Goal: Task Accomplishment & Management: Use online tool/utility

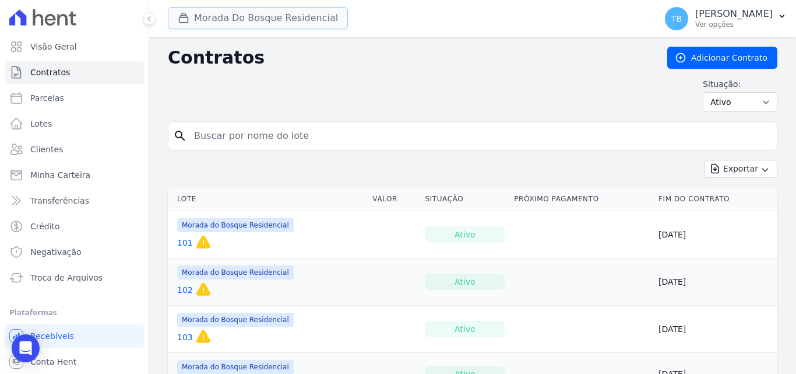
click at [243, 23] on button "Morada Do Bosque Residencial" at bounding box center [258, 18] width 180 height 22
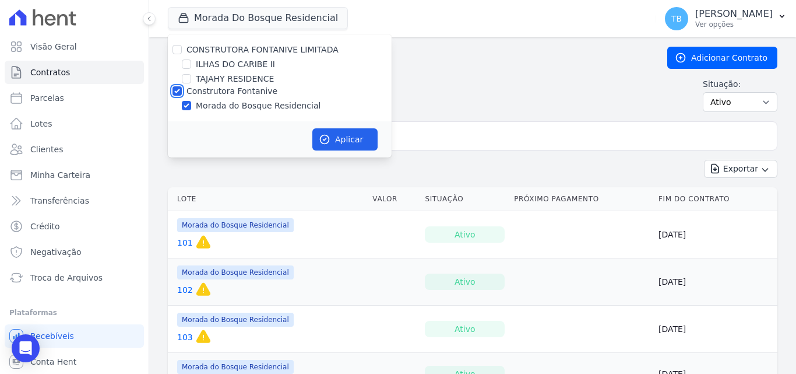
drag, startPoint x: 175, startPoint y: 90, endPoint x: 186, endPoint y: 92, distance: 11.3
click at [174, 90] on input "Construtora Fontanive" at bounding box center [177, 90] width 9 height 9
checkbox input "false"
click at [189, 66] on input "ILHAS DO CARIBE II" at bounding box center [186, 63] width 9 height 9
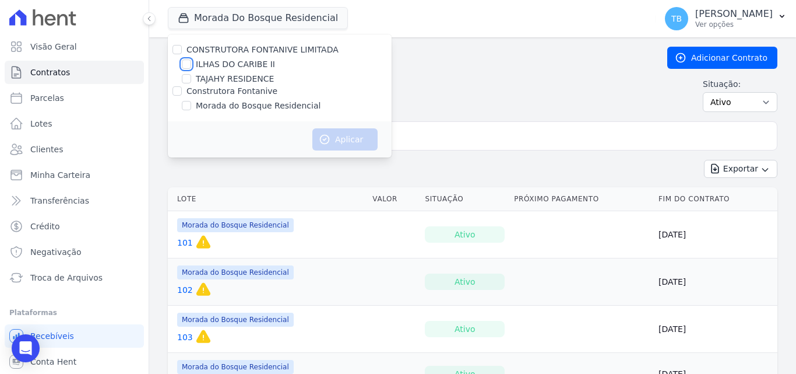
checkbox input "true"
click at [355, 140] on button "Aplicar" at bounding box center [345, 139] width 65 height 22
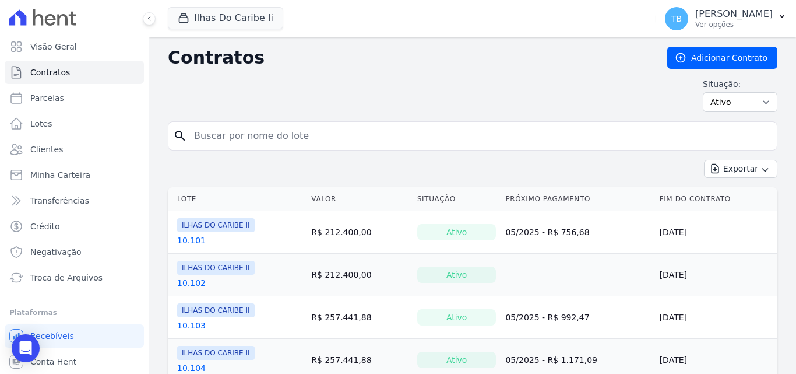
click at [266, 134] on input "search" at bounding box center [479, 135] width 585 height 23
click at [209, 135] on input "search" at bounding box center [479, 135] width 585 height 23
type input "7.202"
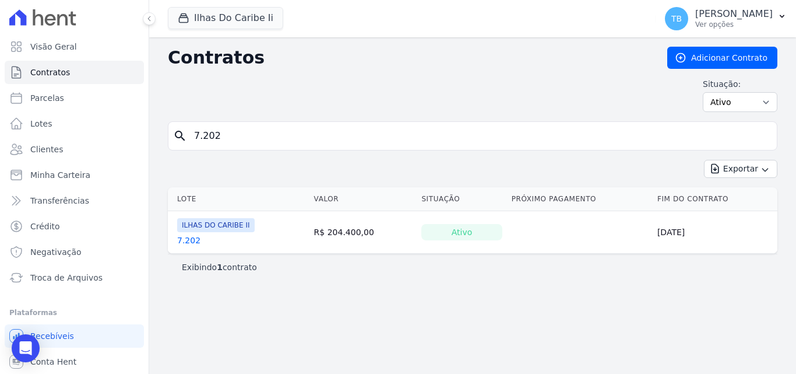
click at [181, 243] on link "7.202" at bounding box center [188, 240] width 23 height 12
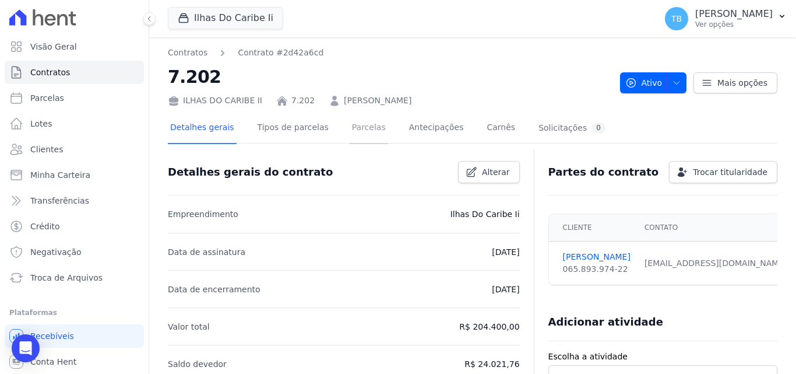
click at [356, 123] on link "Parcelas" at bounding box center [369, 128] width 38 height 31
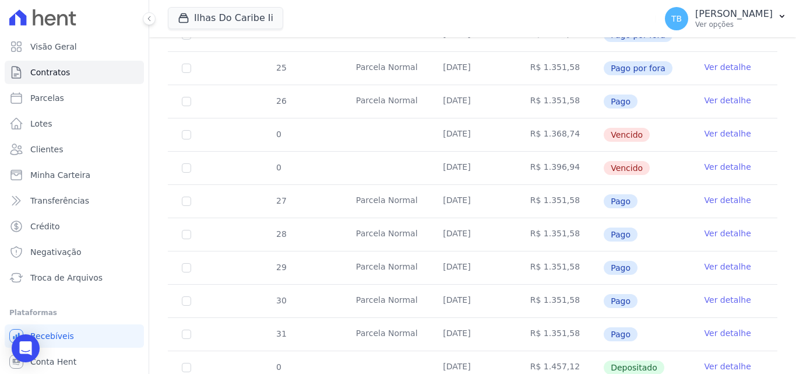
scroll to position [460, 0]
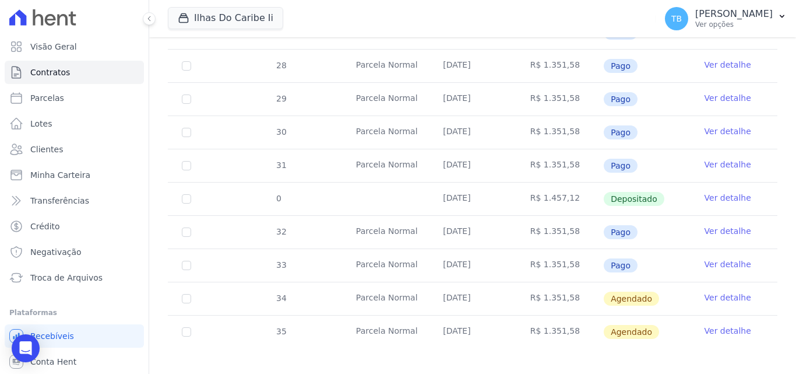
click at [715, 192] on link "Ver detalhe" at bounding box center [728, 198] width 47 height 12
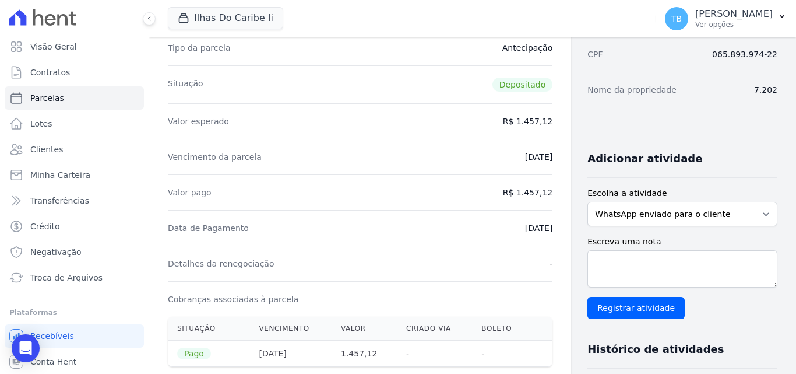
scroll to position [47, 0]
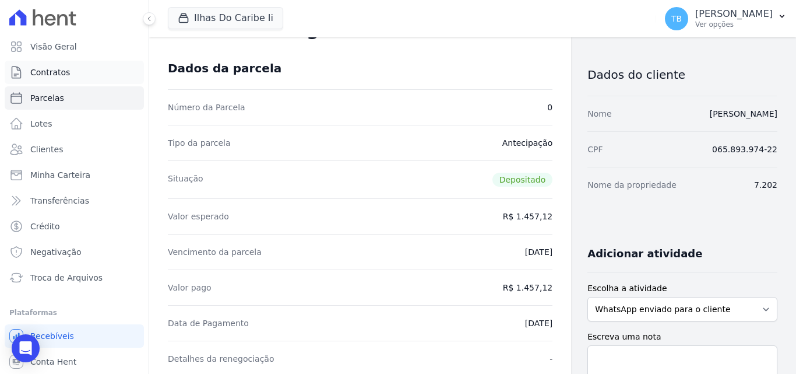
click at [57, 67] on span "Contratos" at bounding box center [50, 72] width 40 height 12
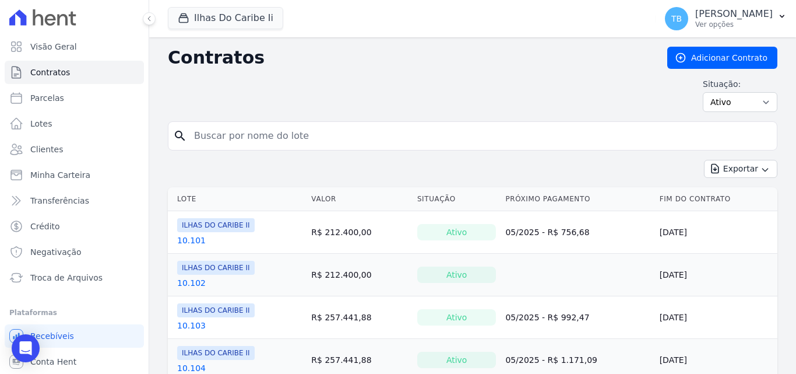
click at [241, 136] on input "search" at bounding box center [479, 135] width 585 height 23
type input "7.202"
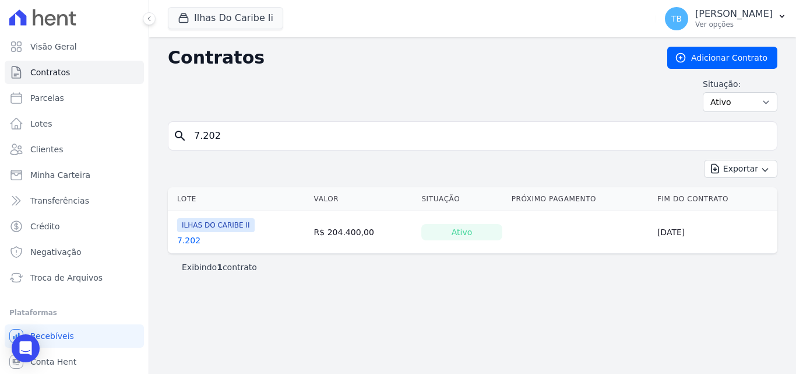
click at [178, 244] on link "7.202" at bounding box center [188, 240] width 23 height 12
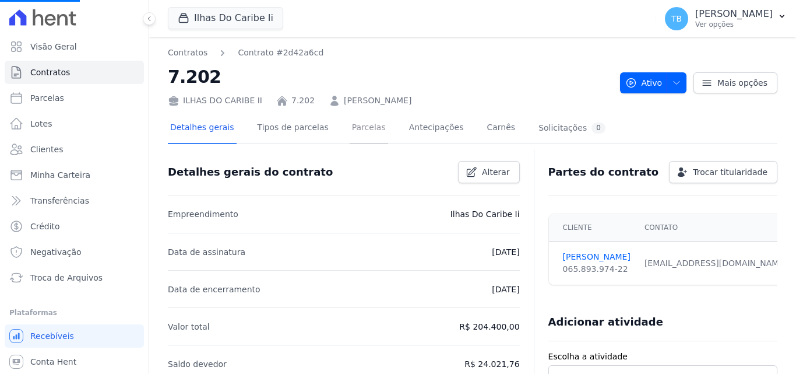
click at [354, 127] on link "Parcelas" at bounding box center [369, 128] width 38 height 31
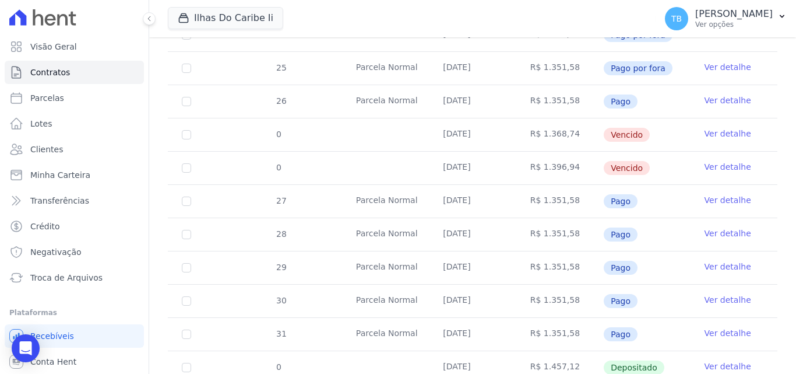
scroll to position [460, 0]
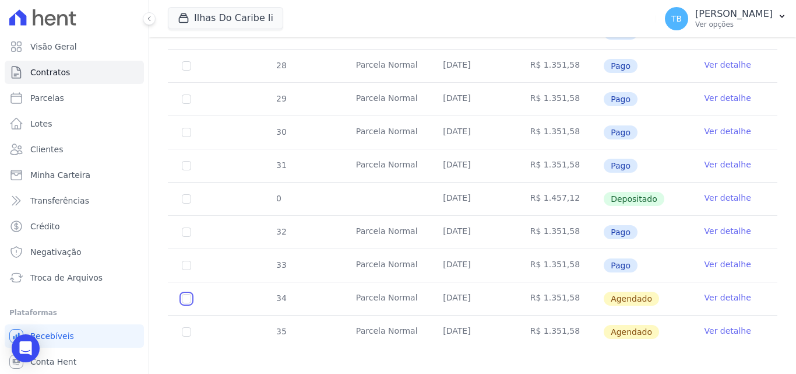
click at [182, 294] on input "checkbox" at bounding box center [186, 298] width 9 height 9
checkbox input "true"
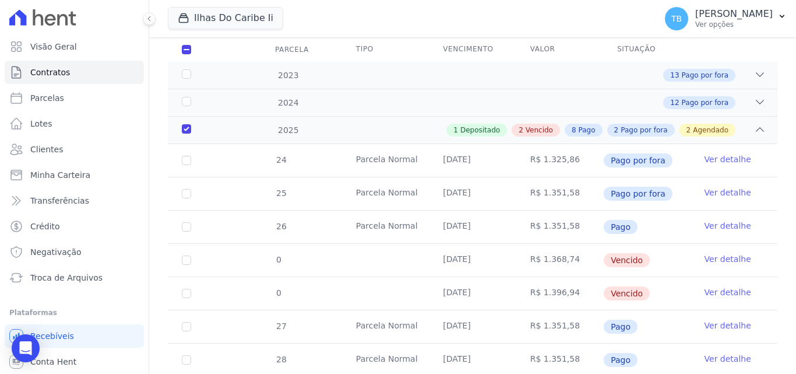
scroll to position [120, 0]
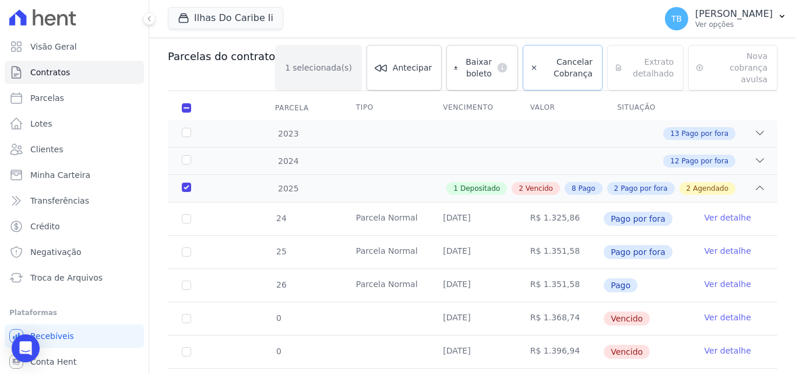
click at [557, 57] on span "Cancelar Cobrança" at bounding box center [568, 67] width 50 height 23
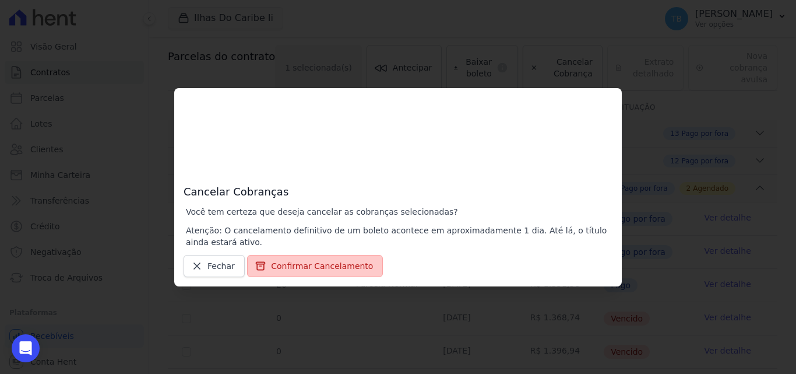
click at [289, 264] on button "Confirmar Cancelamento" at bounding box center [315, 266] width 136 height 22
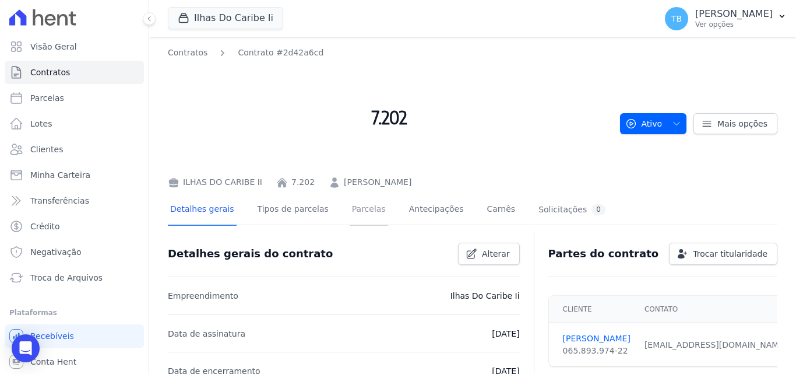
click at [354, 206] on link "Parcelas" at bounding box center [369, 210] width 38 height 31
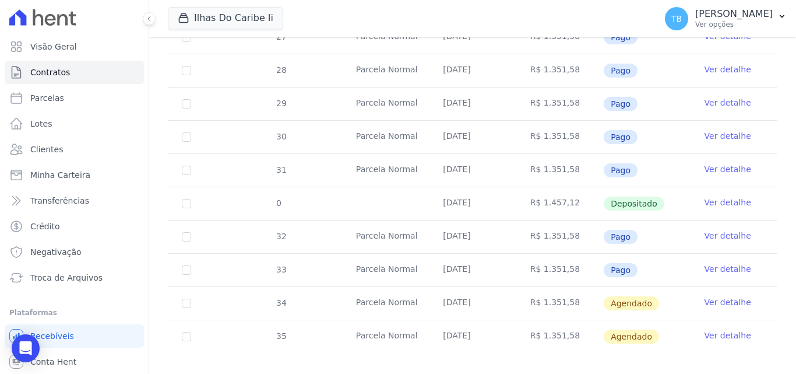
scroll to position [542, 0]
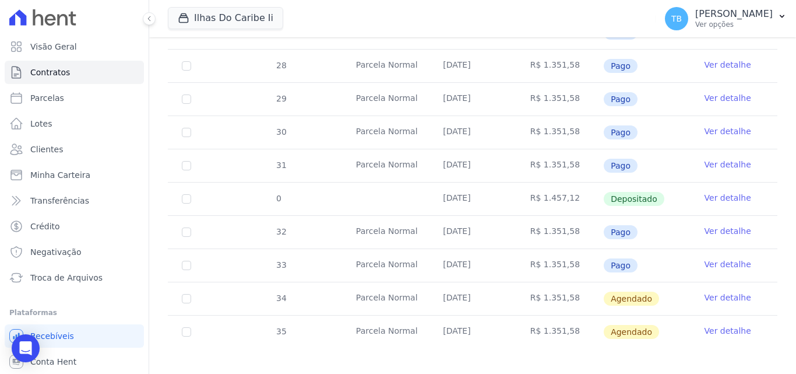
click at [733, 192] on link "Ver detalhe" at bounding box center [728, 198] width 47 height 12
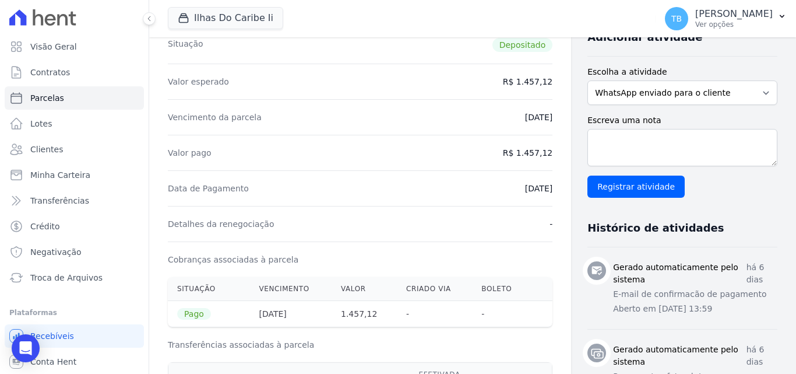
scroll to position [175, 0]
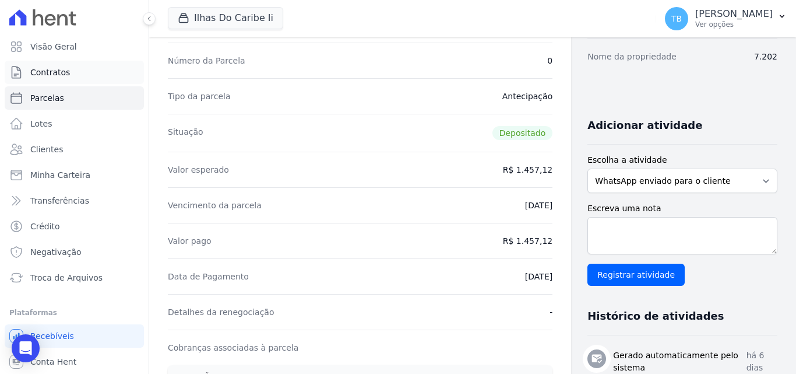
click at [50, 68] on span "Contratos" at bounding box center [50, 72] width 40 height 12
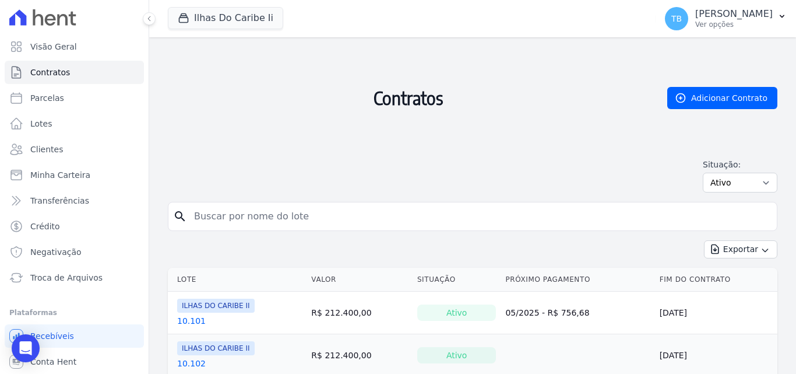
click at [255, 217] on input "search" at bounding box center [479, 216] width 585 height 23
type input "5497"
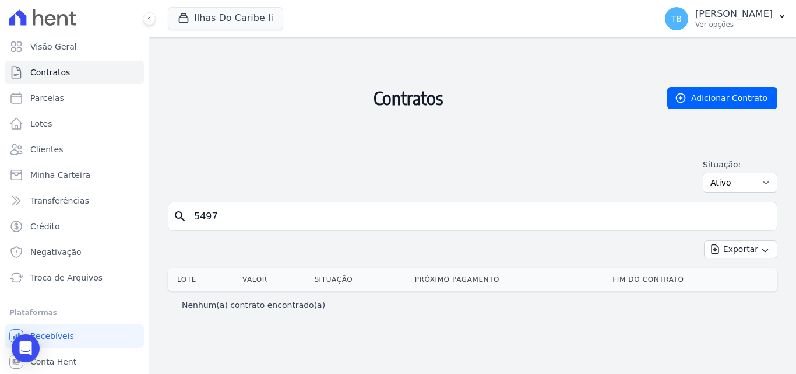
click at [173, 216] on div "search 5497" at bounding box center [473, 216] width 610 height 29
drag, startPoint x: 203, startPoint y: 212, endPoint x: 209, endPoint y: 228, distance: 17.0
click at [203, 212] on input "search" at bounding box center [479, 216] width 585 height 23
type input "10.204"
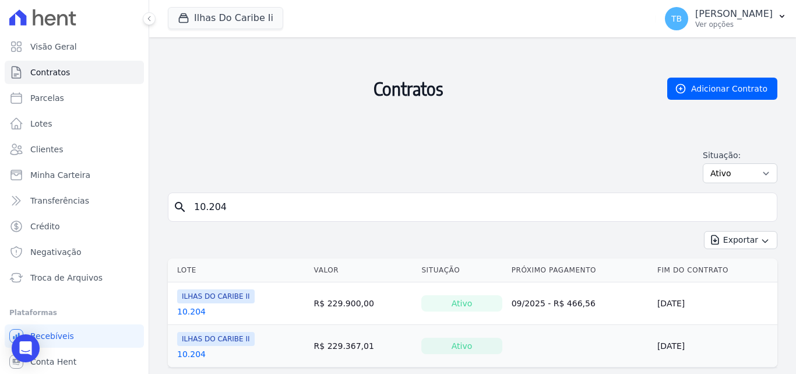
scroll to position [38, 0]
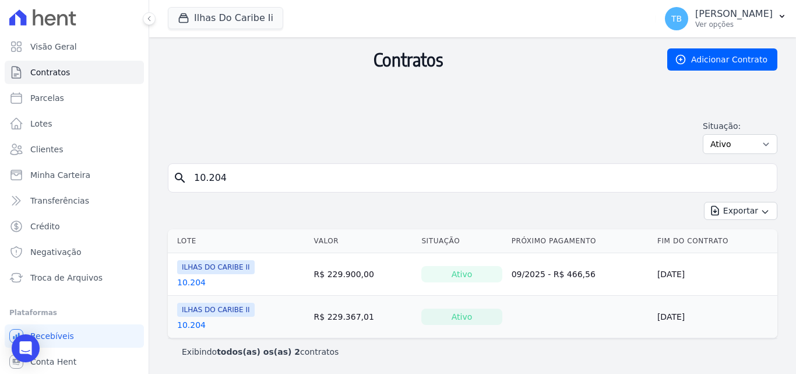
click at [187, 280] on link "10.204" at bounding box center [191, 282] width 29 height 12
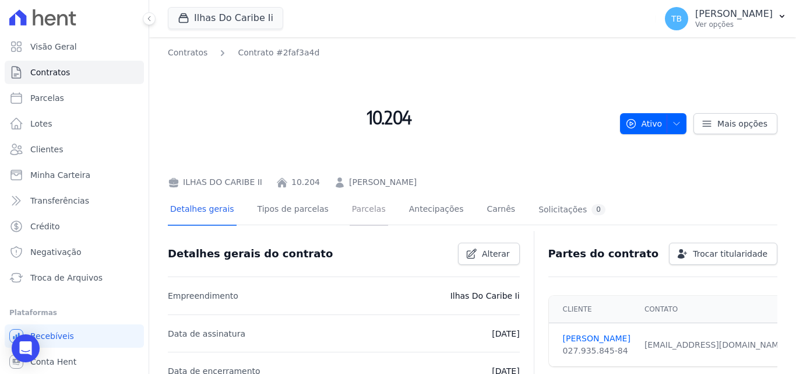
click at [354, 212] on link "Parcelas" at bounding box center [369, 210] width 38 height 31
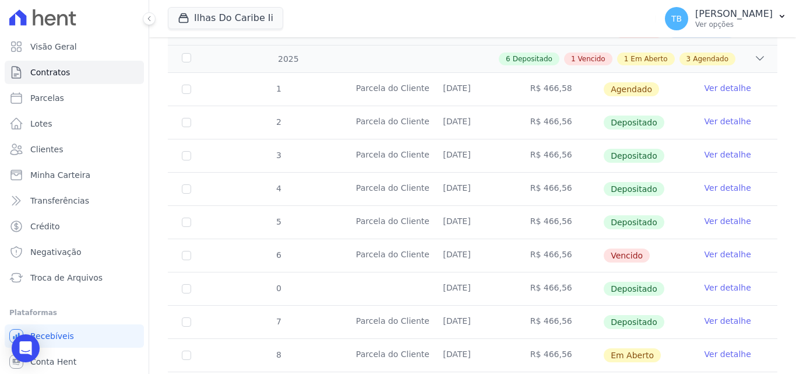
scroll to position [381, 0]
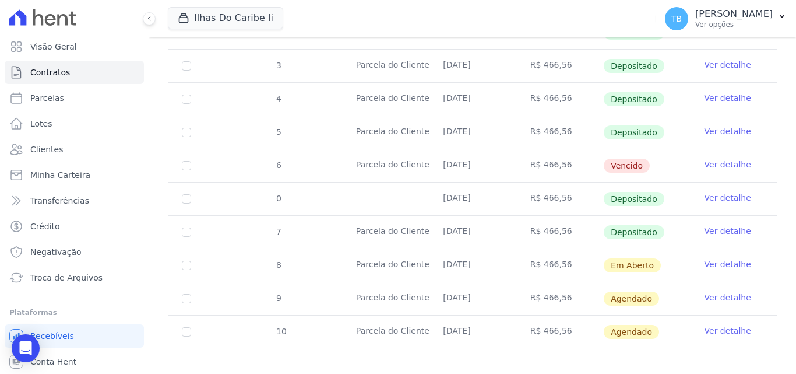
click at [726, 159] on link "Ver detalhe" at bounding box center [728, 165] width 47 height 12
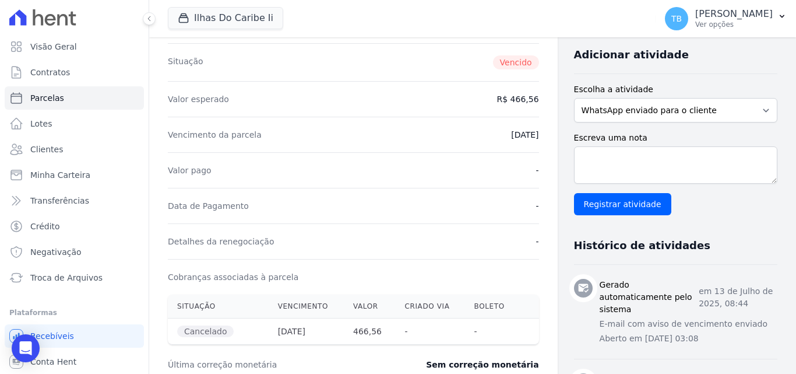
scroll to position [479, 0]
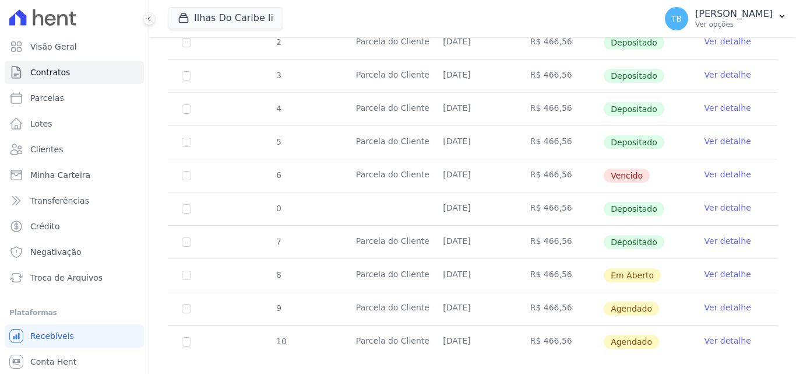
scroll to position [381, 0]
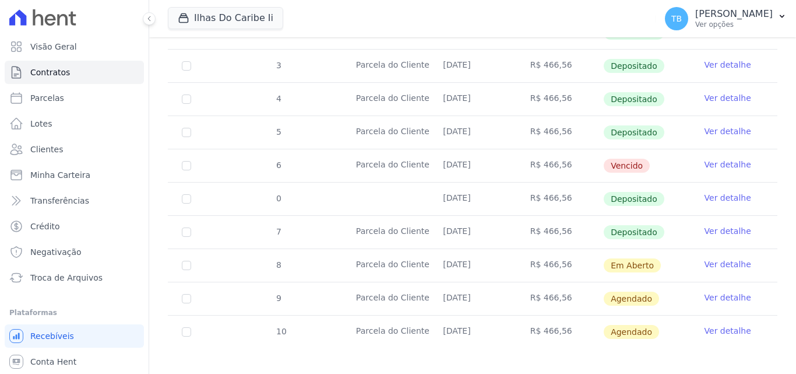
click at [727, 192] on link "Ver detalhe" at bounding box center [728, 198] width 47 height 12
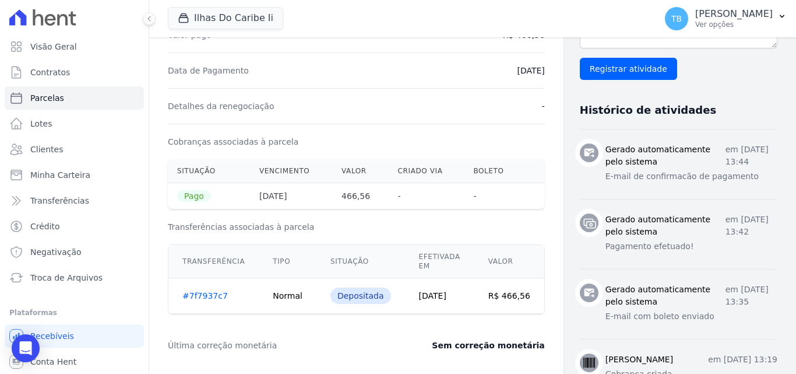
scroll to position [292, 0]
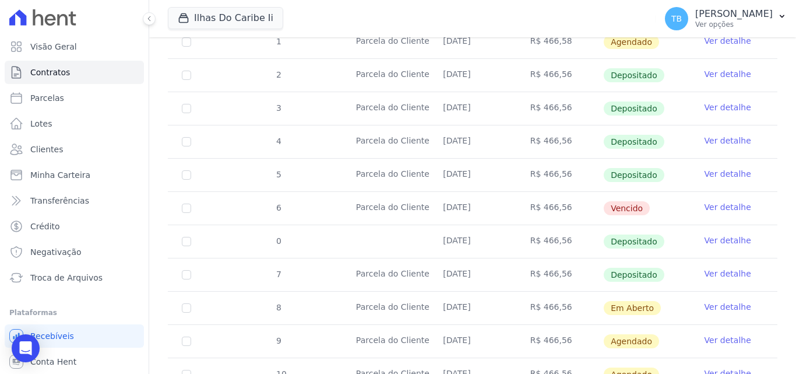
scroll to position [381, 0]
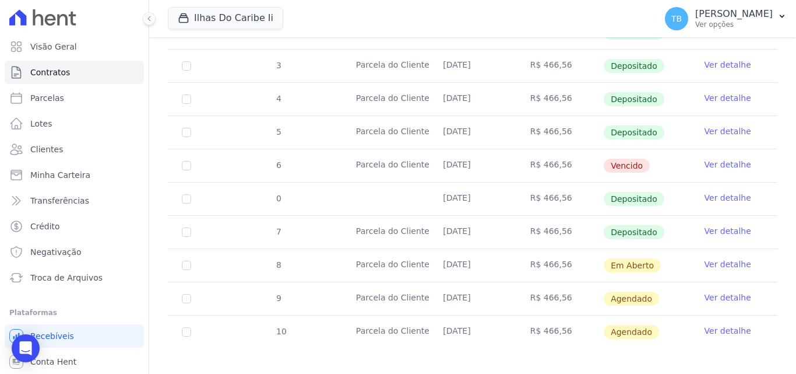
click at [705, 225] on link "Ver detalhe" at bounding box center [728, 231] width 47 height 12
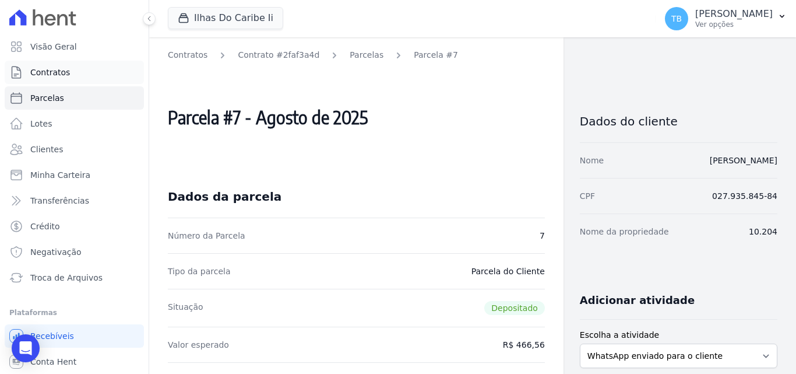
click at [74, 71] on link "Contratos" at bounding box center [74, 72] width 139 height 23
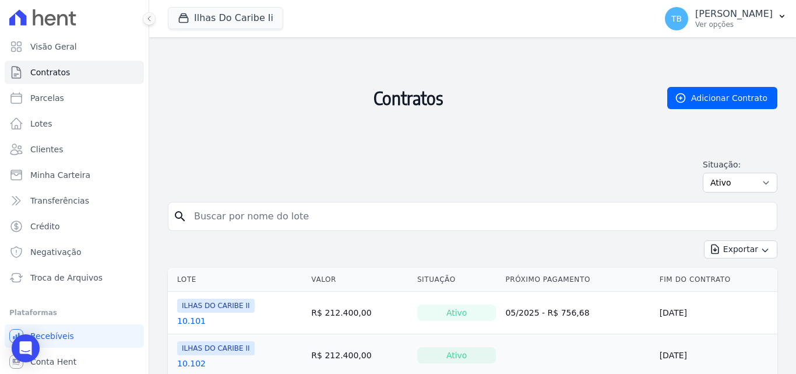
drag, startPoint x: 215, startPoint y: 218, endPoint x: 194, endPoint y: 196, distance: 30.1
click at [215, 218] on input "search" at bounding box center [479, 216] width 585 height 23
click at [55, 76] on span "Contratos" at bounding box center [50, 72] width 40 height 12
